Goal: Task Accomplishment & Management: Use online tool/utility

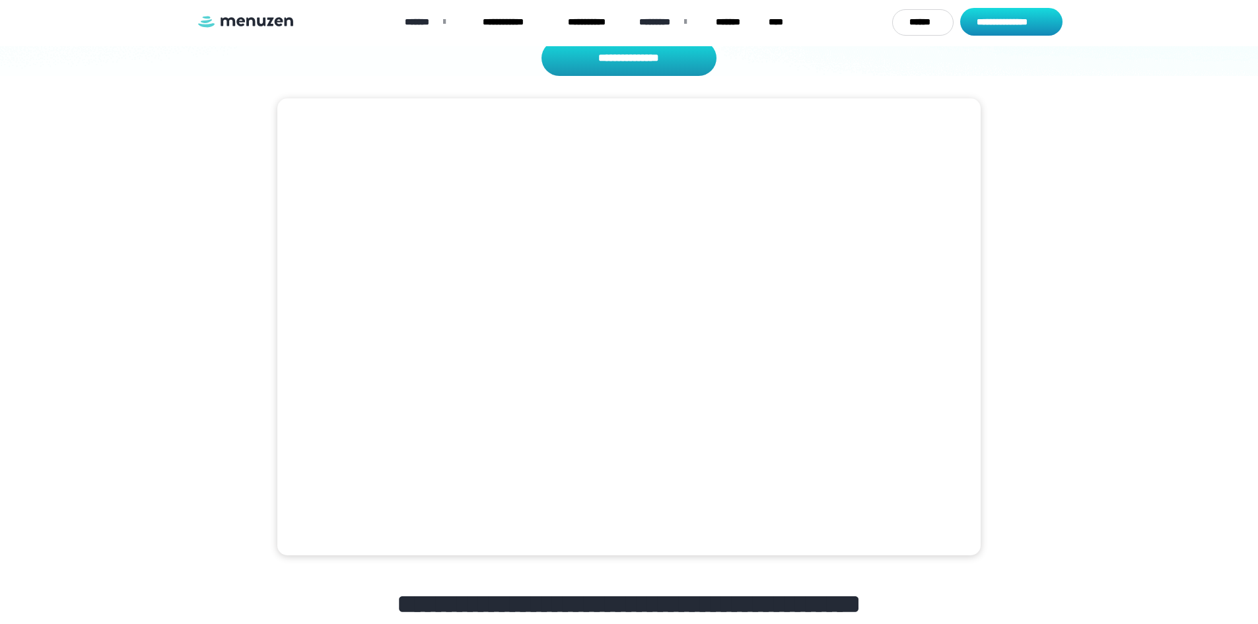
scroll to position [223, 0]
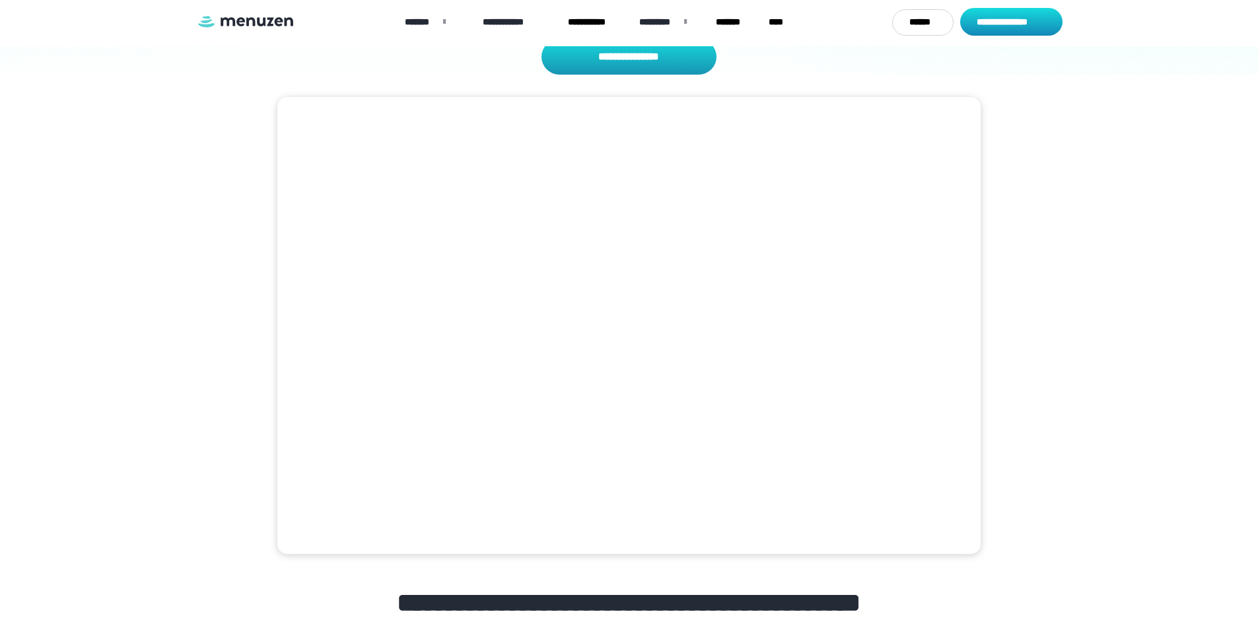
click at [512, 18] on link "**********" at bounding box center [502, 22] width 86 height 41
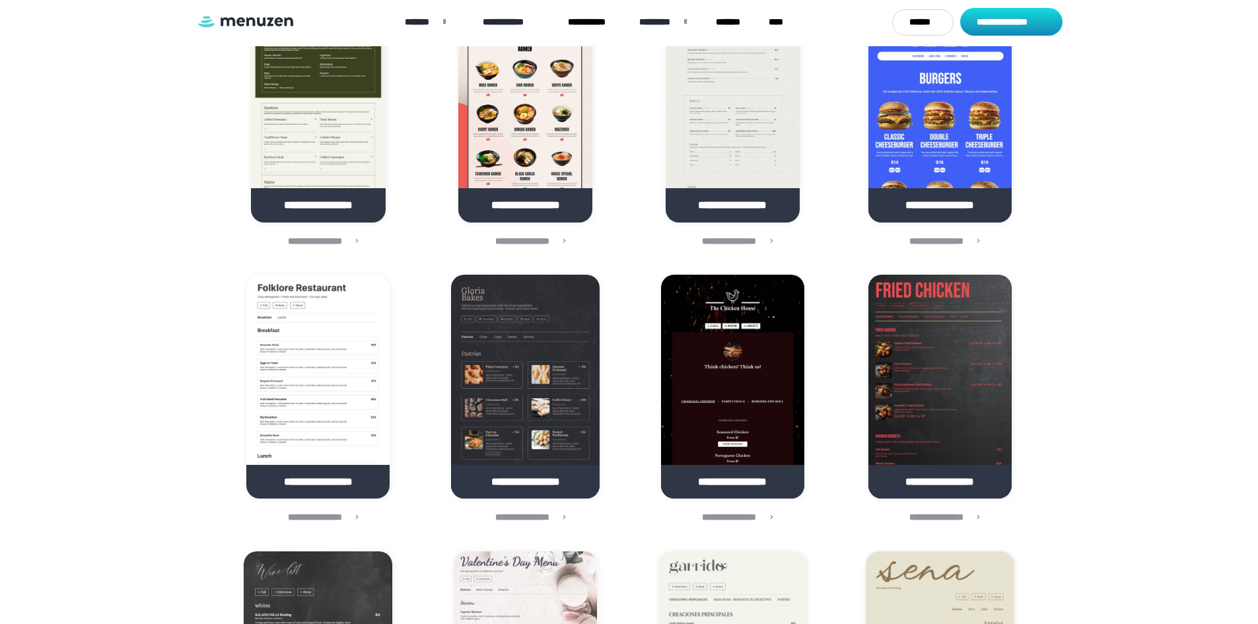
scroll to position [962, 0]
click at [939, 345] on img at bounding box center [939, 386] width 143 height 224
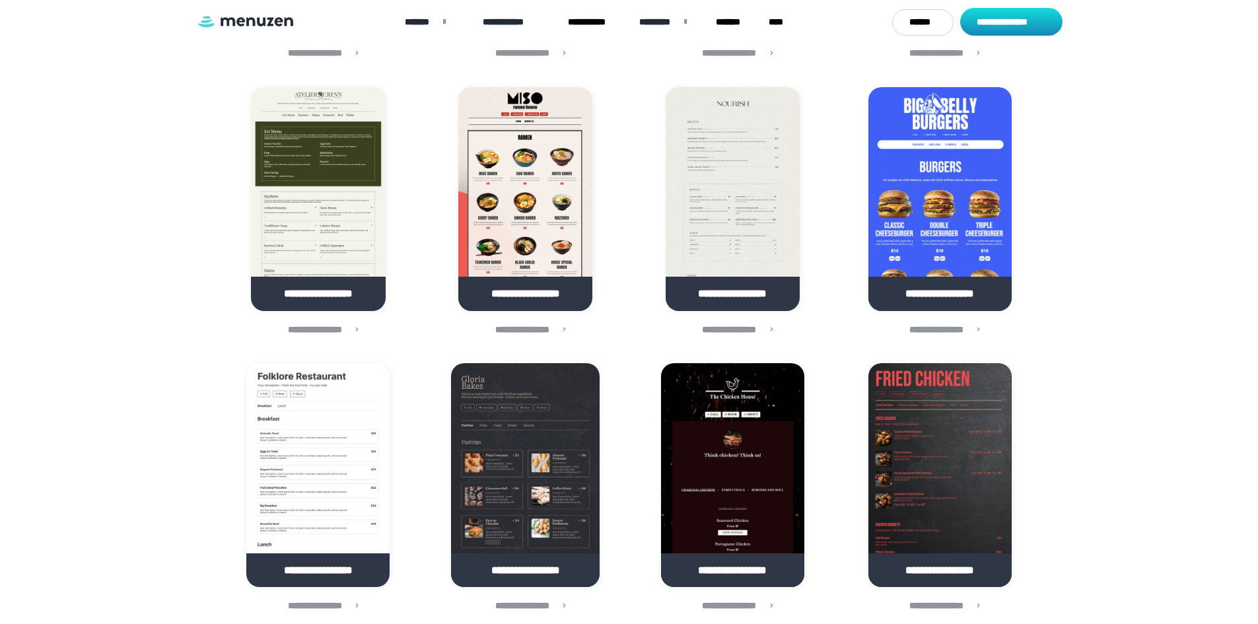
scroll to position [872, 0]
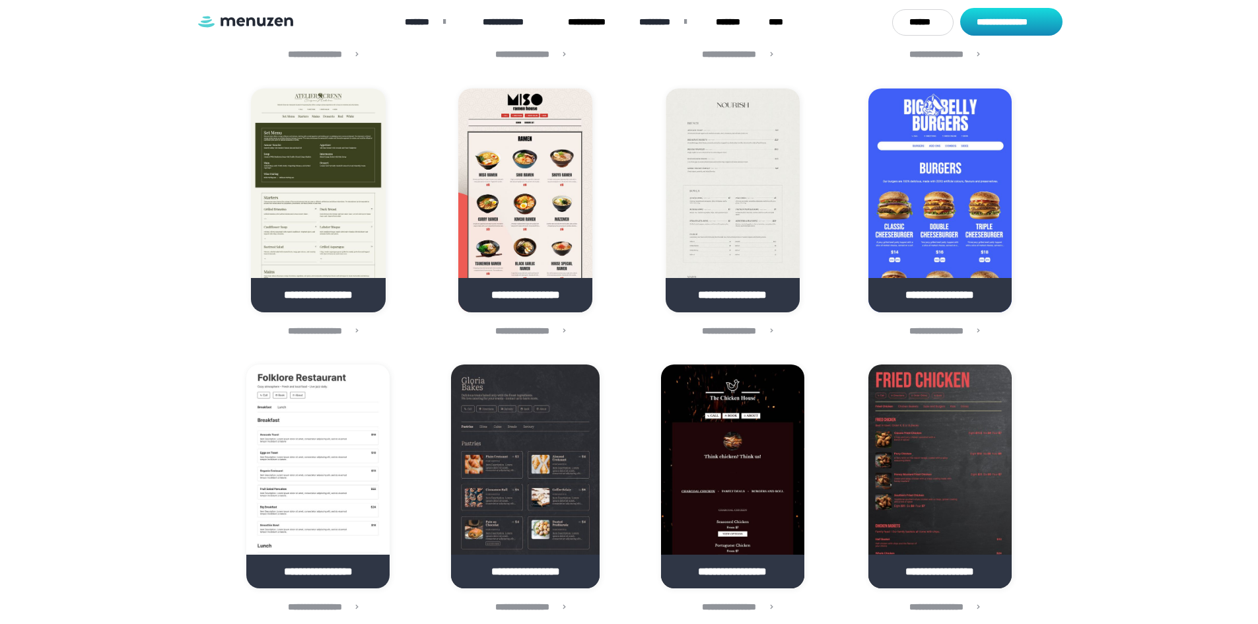
click at [926, 217] on img at bounding box center [939, 200] width 143 height 224
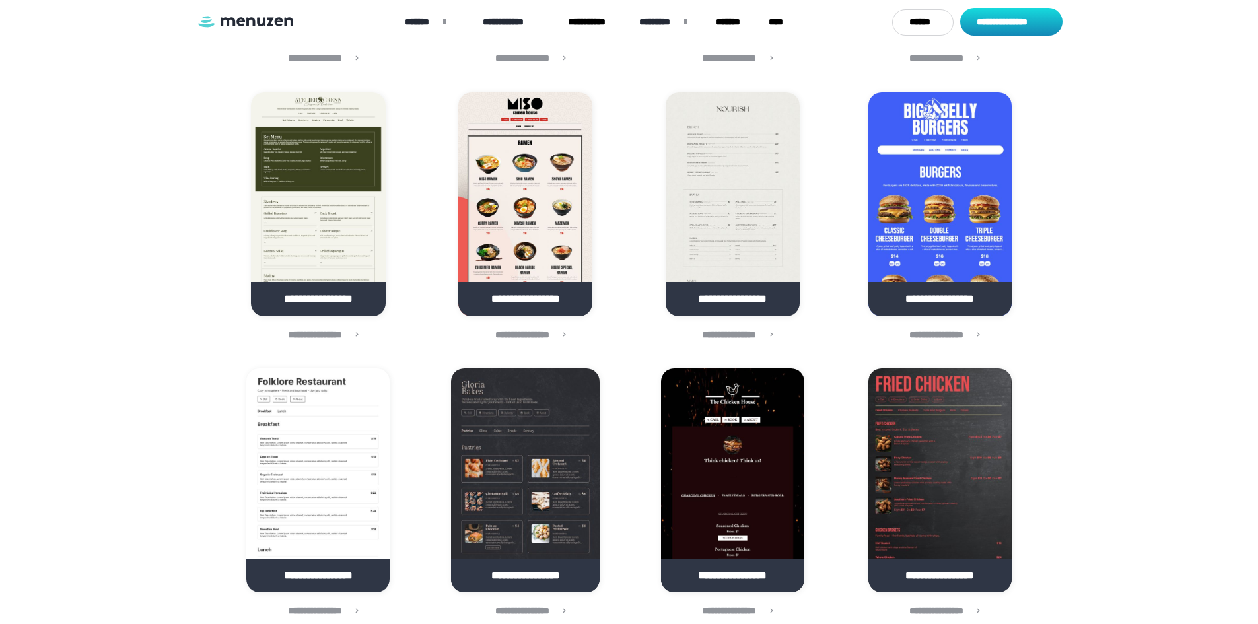
scroll to position [840, 0]
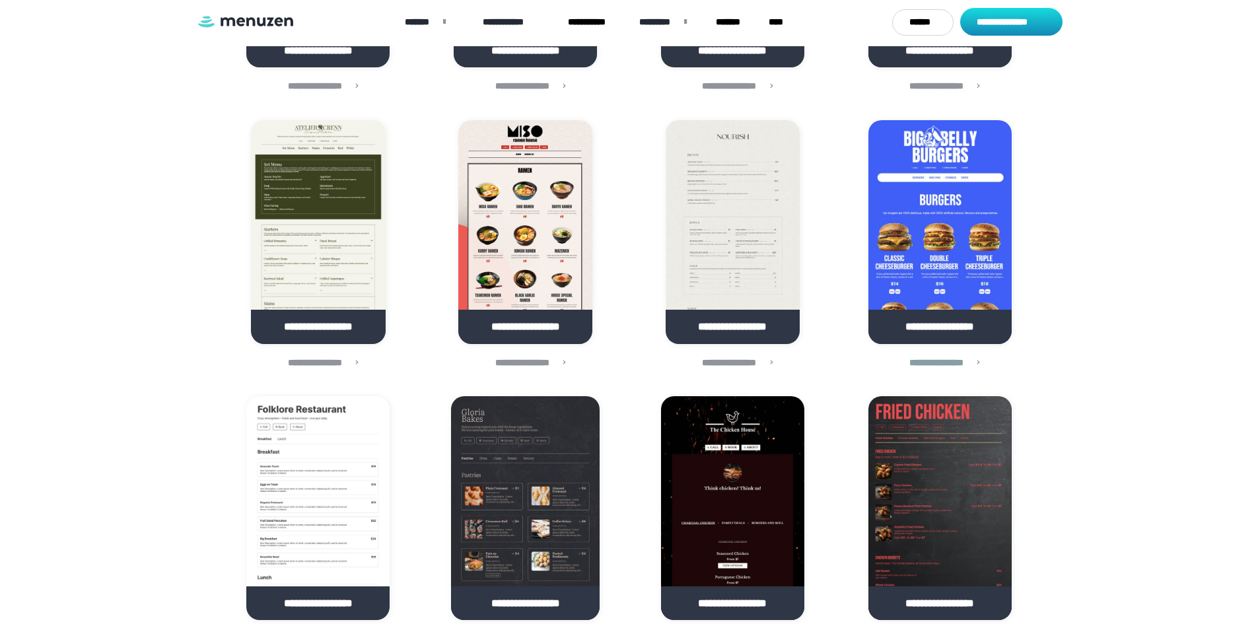
click at [932, 320] on link at bounding box center [940, 333] width 191 height 34
